Goal: Navigation & Orientation: Find specific page/section

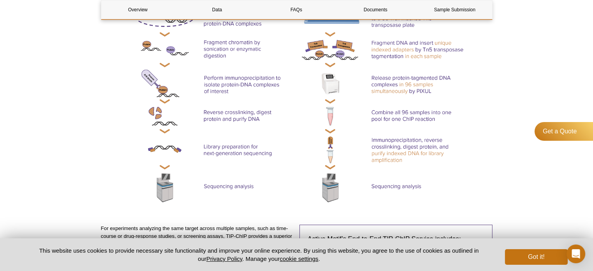
scroll to position [273, 0]
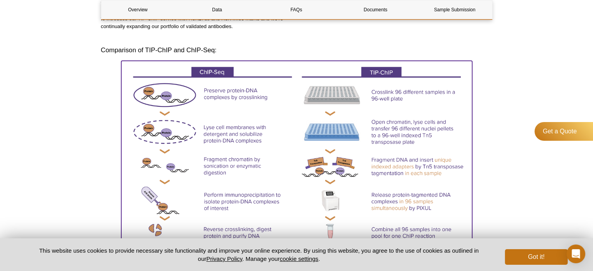
click at [286, 158] on img at bounding box center [296, 193] width 351 height 265
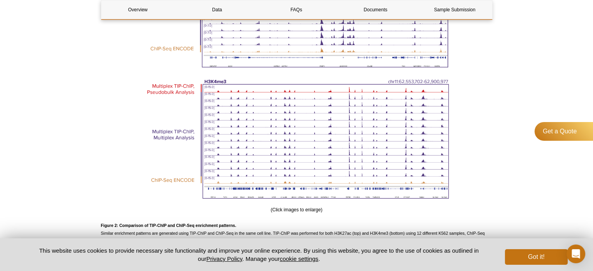
scroll to position [1074, 0]
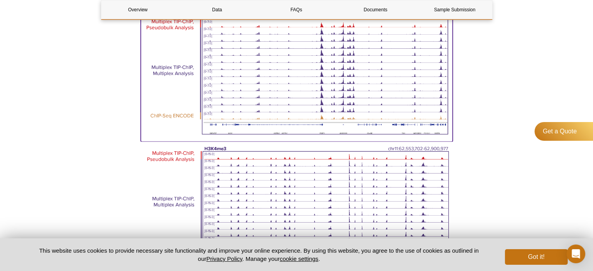
click at [268, 74] on img at bounding box center [297, 75] width 312 height 129
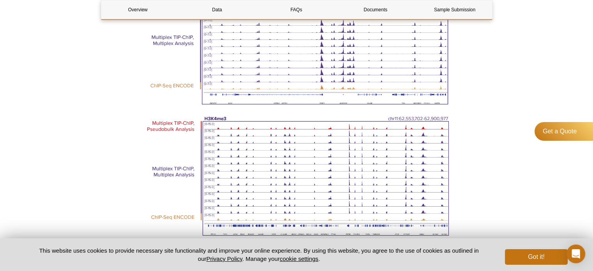
scroll to position [1152, 0]
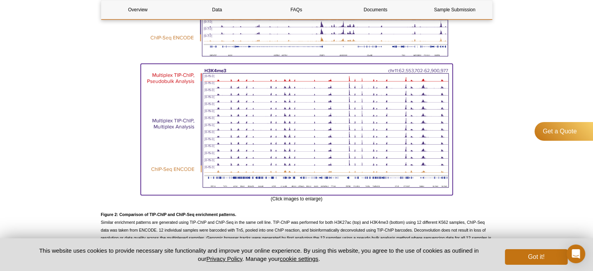
click at [219, 152] on img at bounding box center [297, 128] width 312 height 129
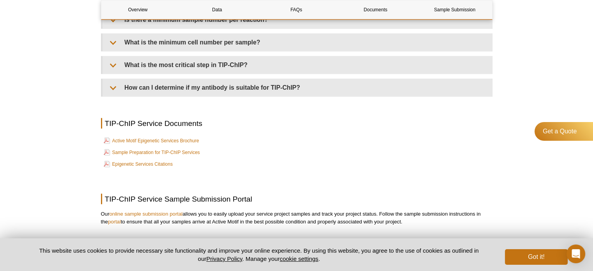
scroll to position [2068, 0]
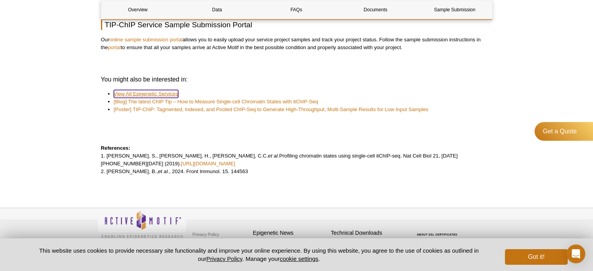
click at [128, 96] on link "View All Epigenetic Services" at bounding box center [146, 94] width 64 height 8
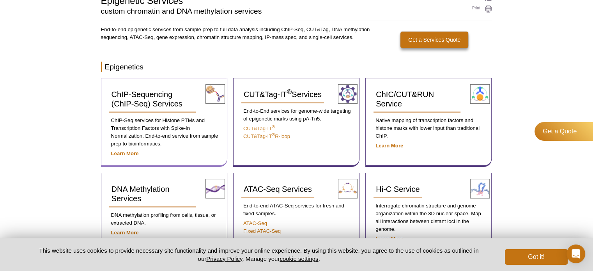
scroll to position [195, 0]
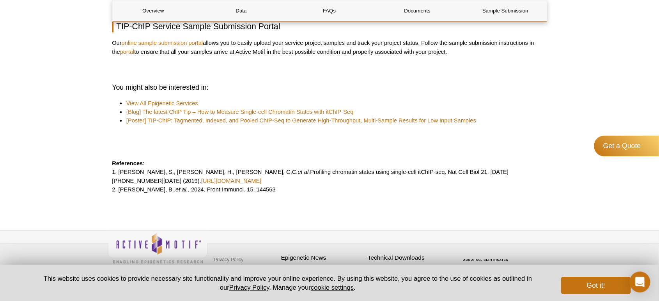
scroll to position [1099, 0]
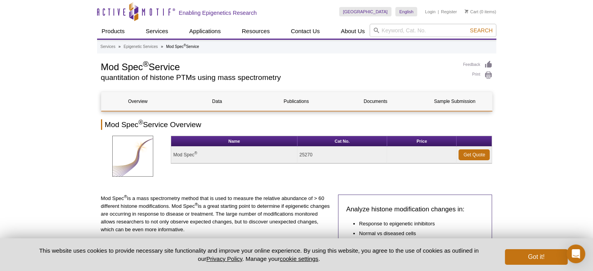
drag, startPoint x: 127, startPoint y: 157, endPoint x: 134, endPoint y: 187, distance: 30.5
click at [124, 195] on sup "®" at bounding box center [125, 196] width 3 height 5
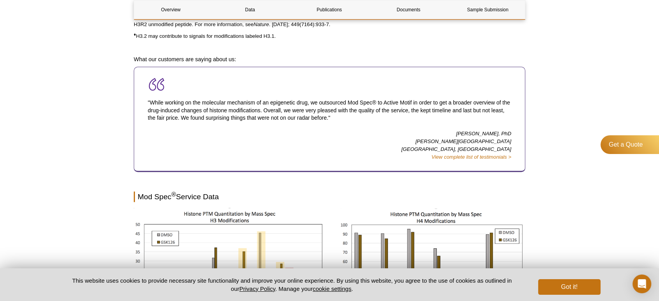
scroll to position [823, 0]
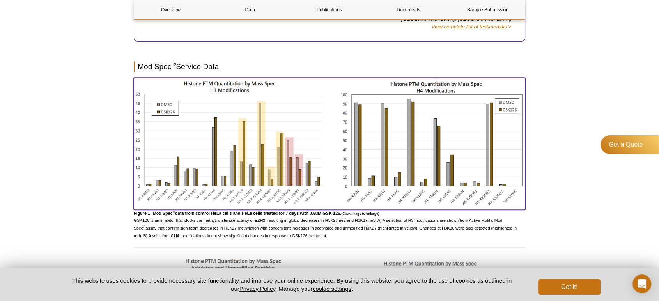
drag, startPoint x: 256, startPoint y: 186, endPoint x: 203, endPoint y: 171, distance: 54.9
click at [203, 171] on img at bounding box center [330, 143] width 392 height 130
